Goal: Transaction & Acquisition: Book appointment/travel/reservation

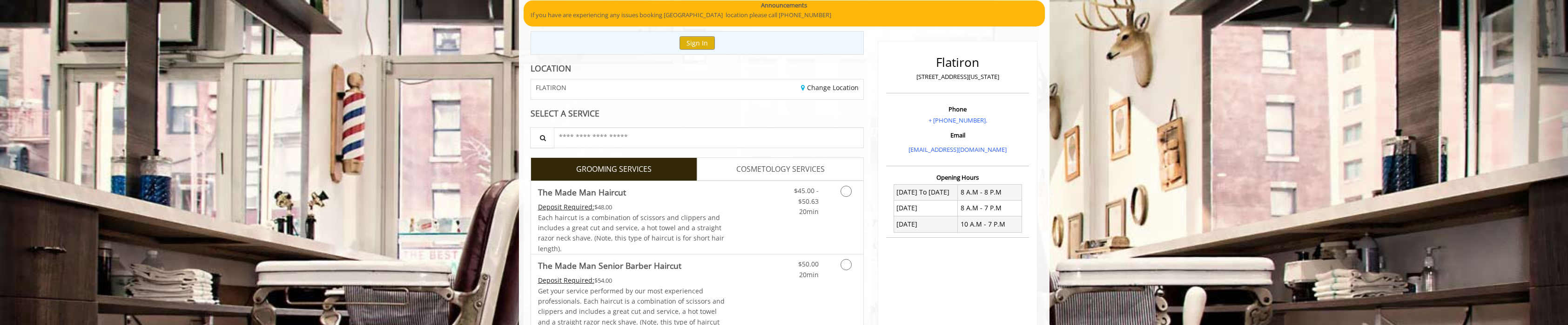
scroll to position [139, 0]
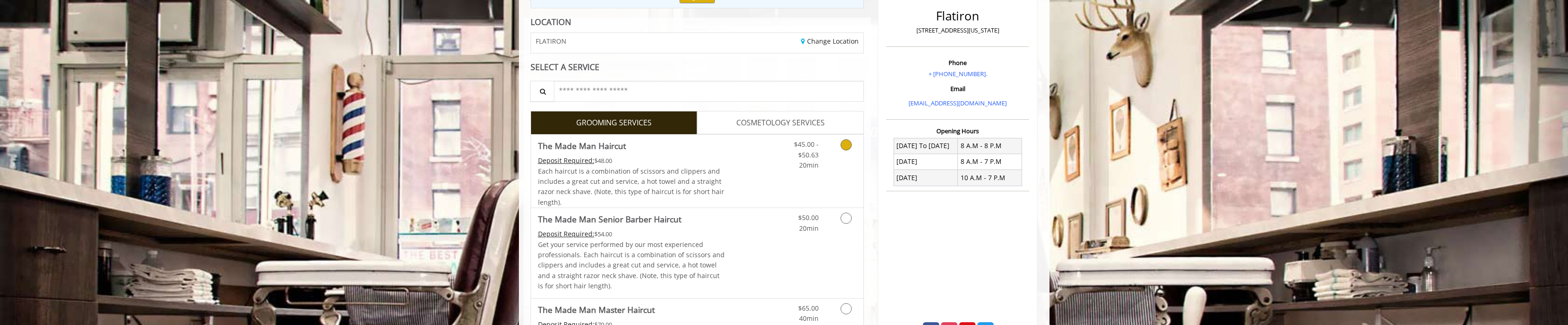
click at [844, 148] on icon "Grooming services" at bounding box center [846, 145] width 11 height 11
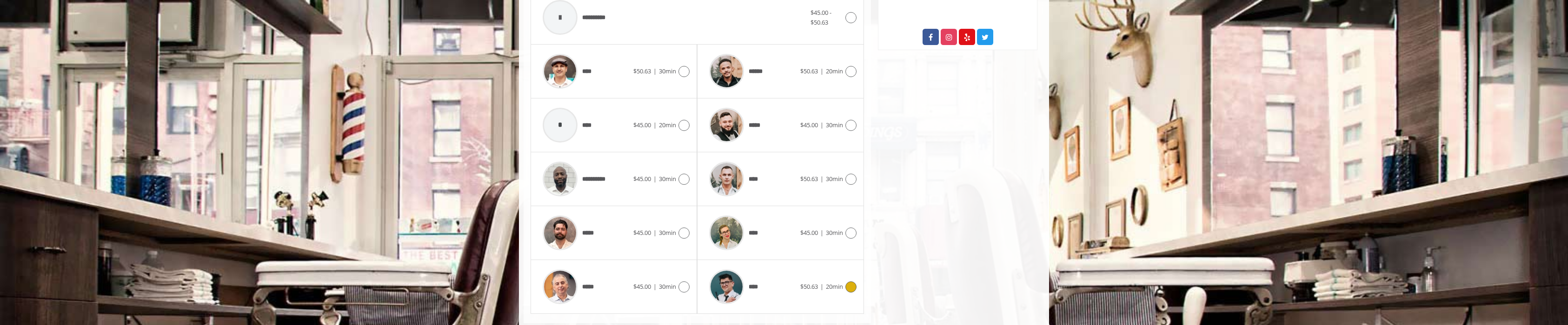
scroll to position [455, 0]
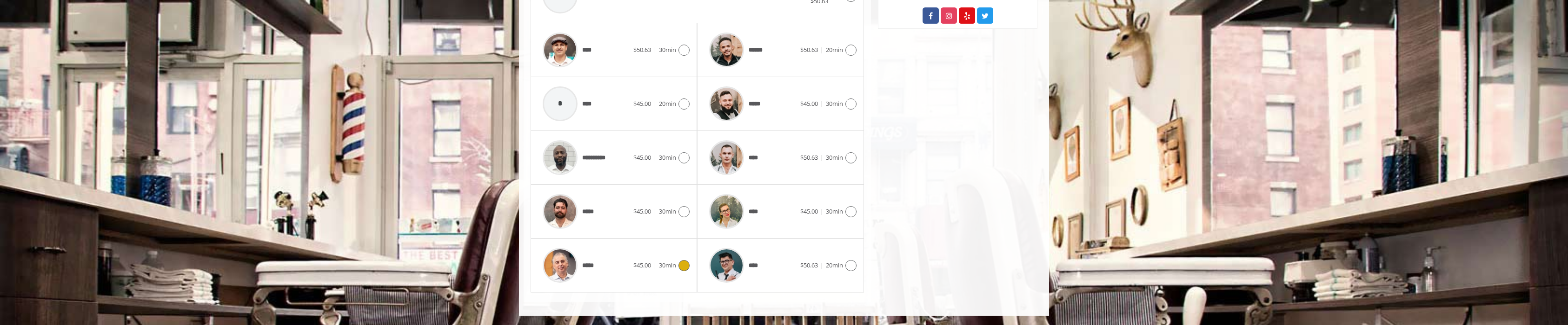
click at [683, 267] on icon at bounding box center [685, 266] width 11 height 11
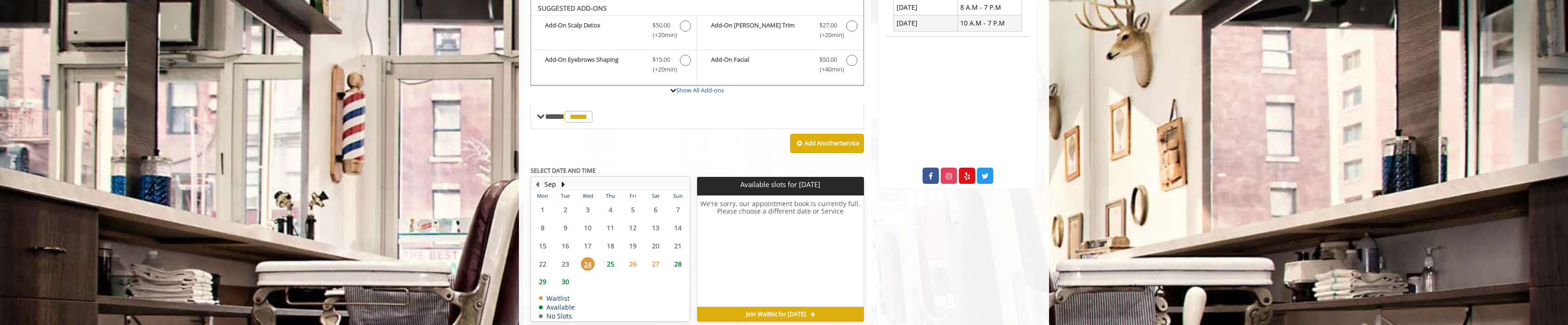
scroll to position [337, 0]
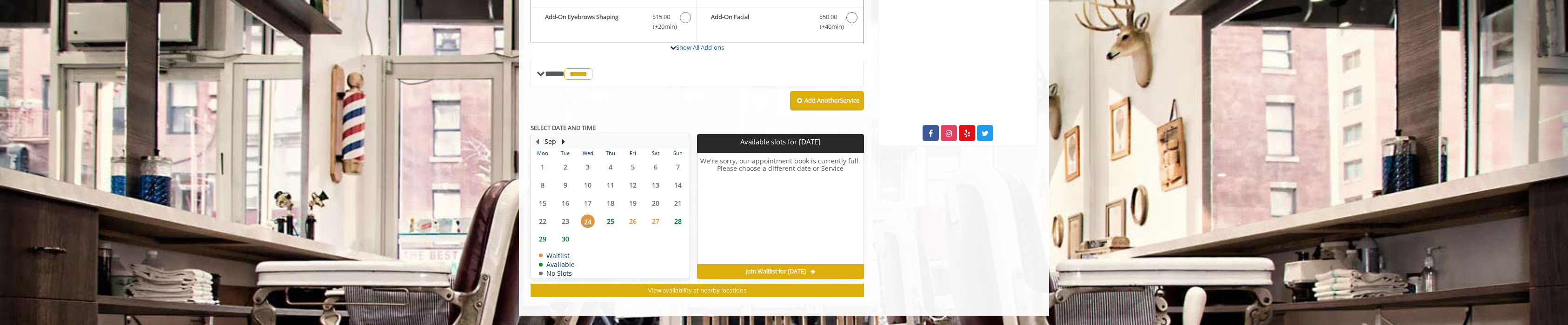
click at [606, 224] on span "25" at bounding box center [610, 221] width 14 height 14
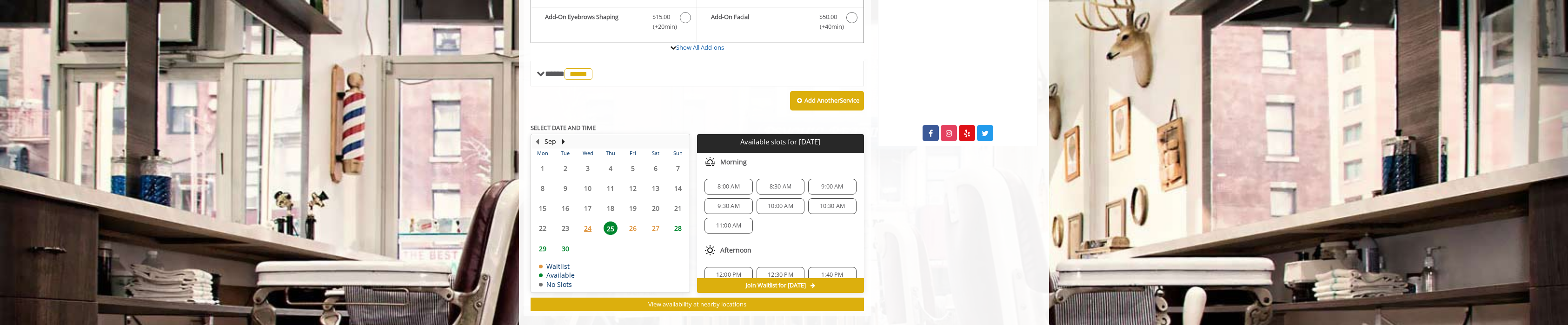
scroll to position [351, 0]
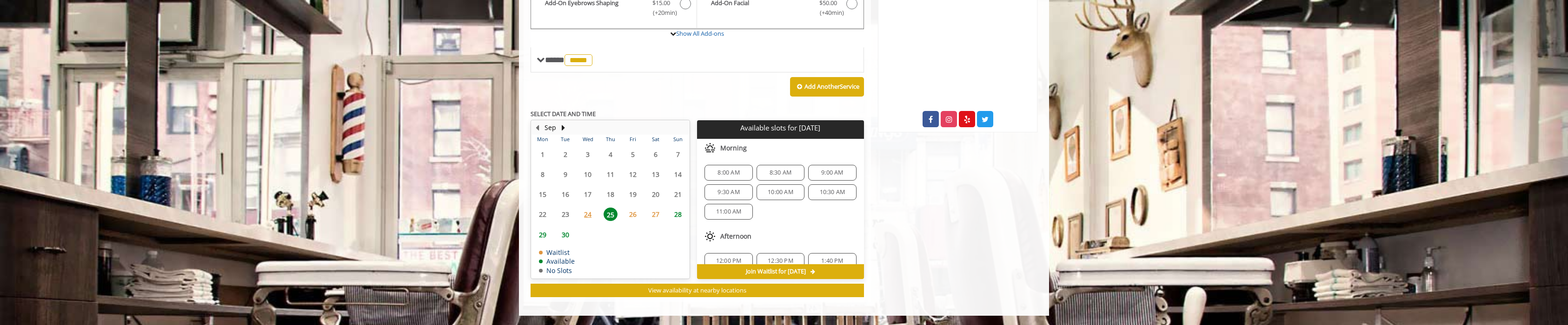
click at [587, 216] on span "24" at bounding box center [587, 214] width 14 height 14
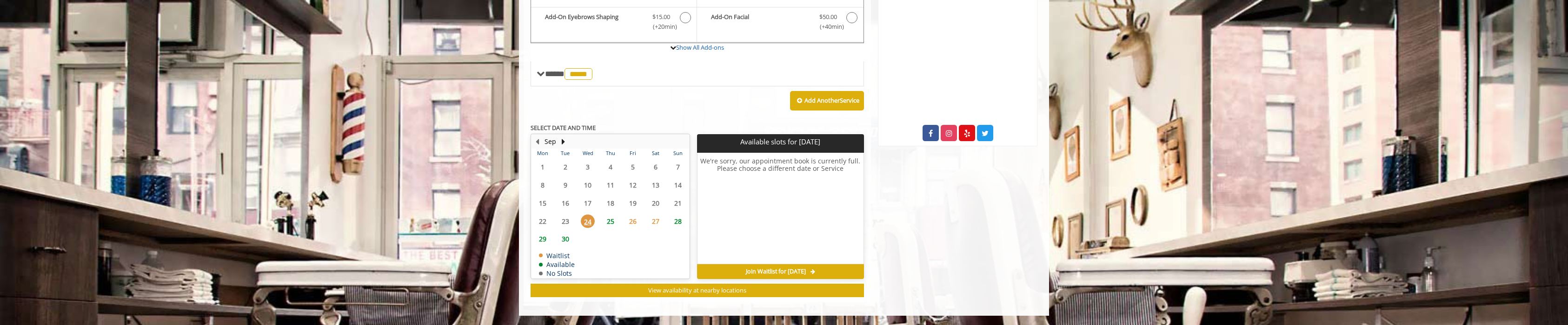
click at [604, 220] on span "25" at bounding box center [610, 221] width 14 height 14
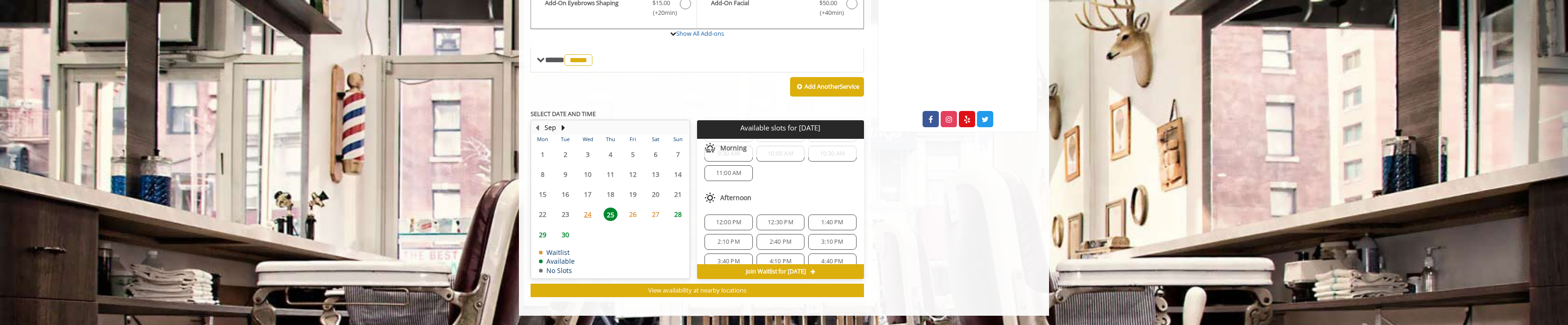
scroll to position [0, 0]
click at [591, 213] on span "24" at bounding box center [587, 214] width 14 height 14
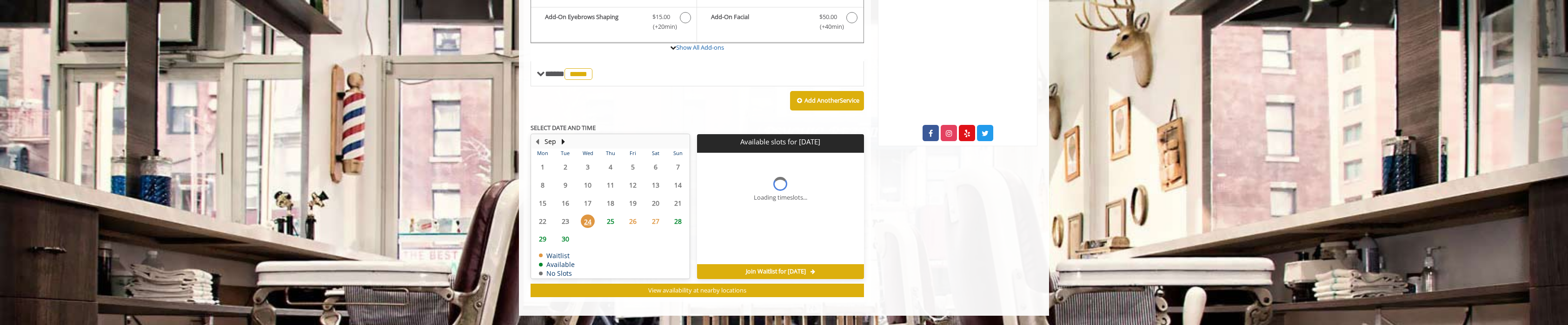
scroll to position [337, 0]
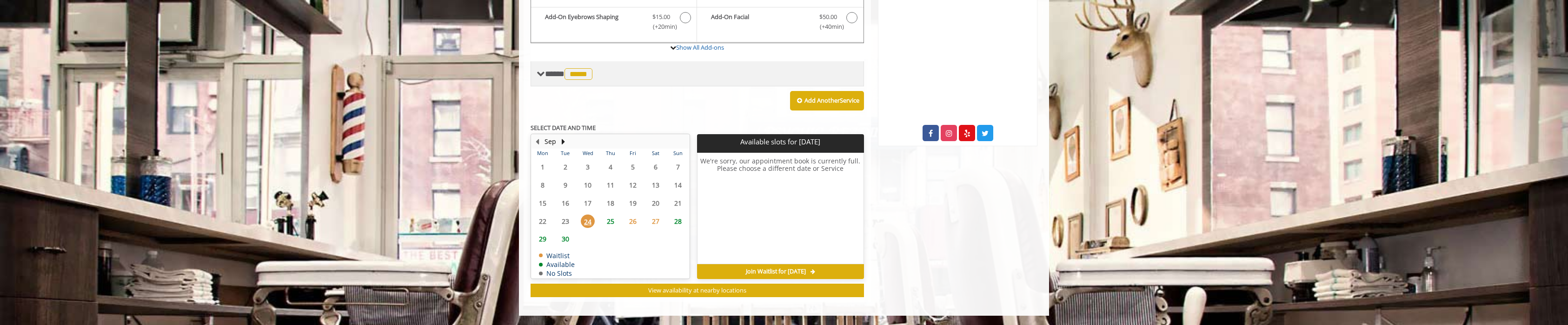
click at [589, 71] on span "*****" at bounding box center [578, 74] width 28 height 11
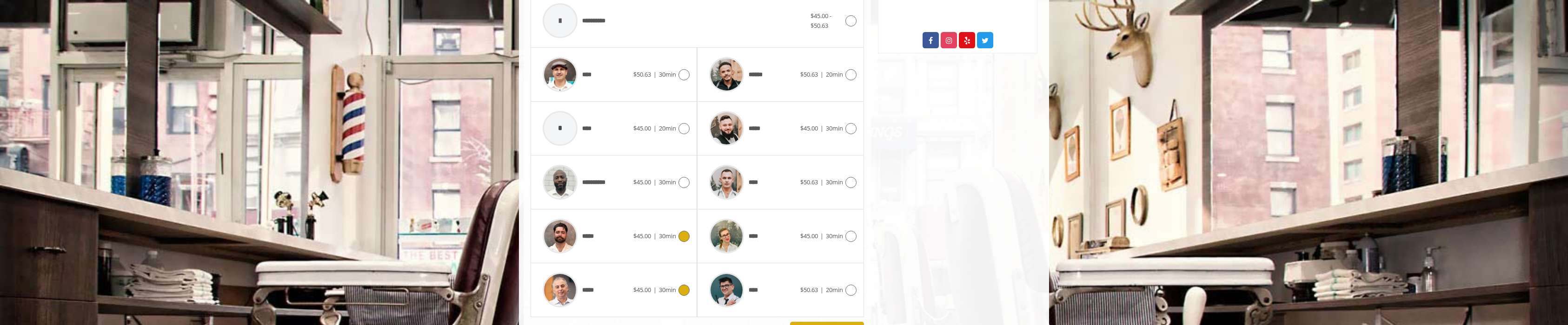
scroll to position [477, 0]
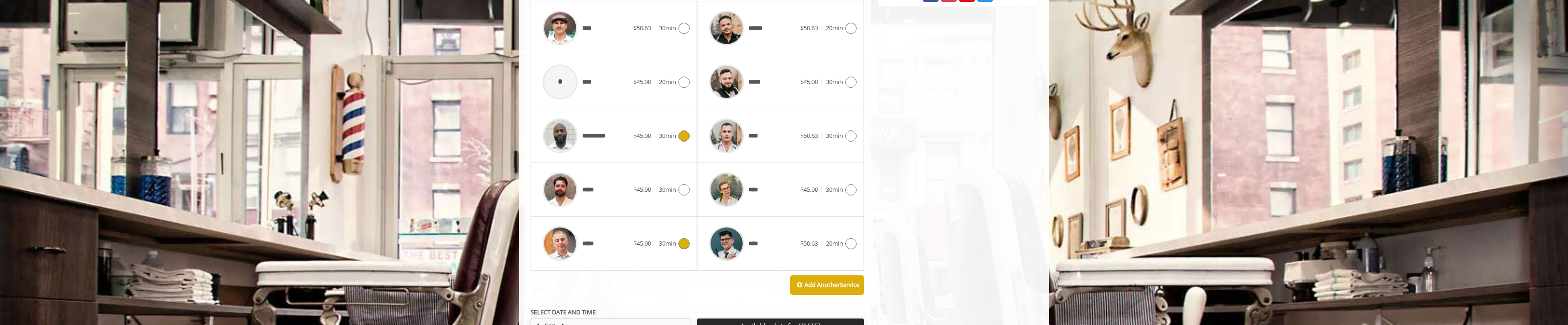
click at [686, 137] on icon at bounding box center [685, 136] width 11 height 11
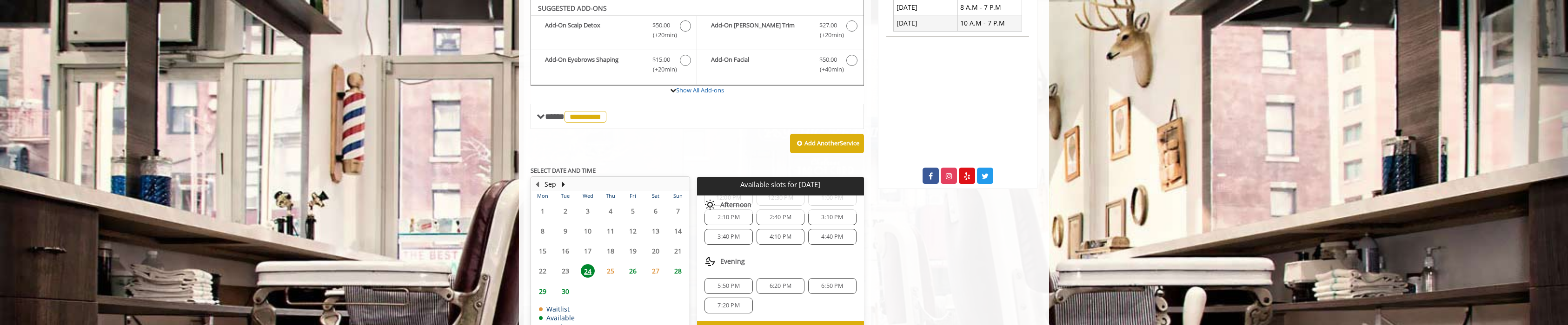
scroll to position [0, 0]
